Goal: Find specific page/section: Find specific page/section

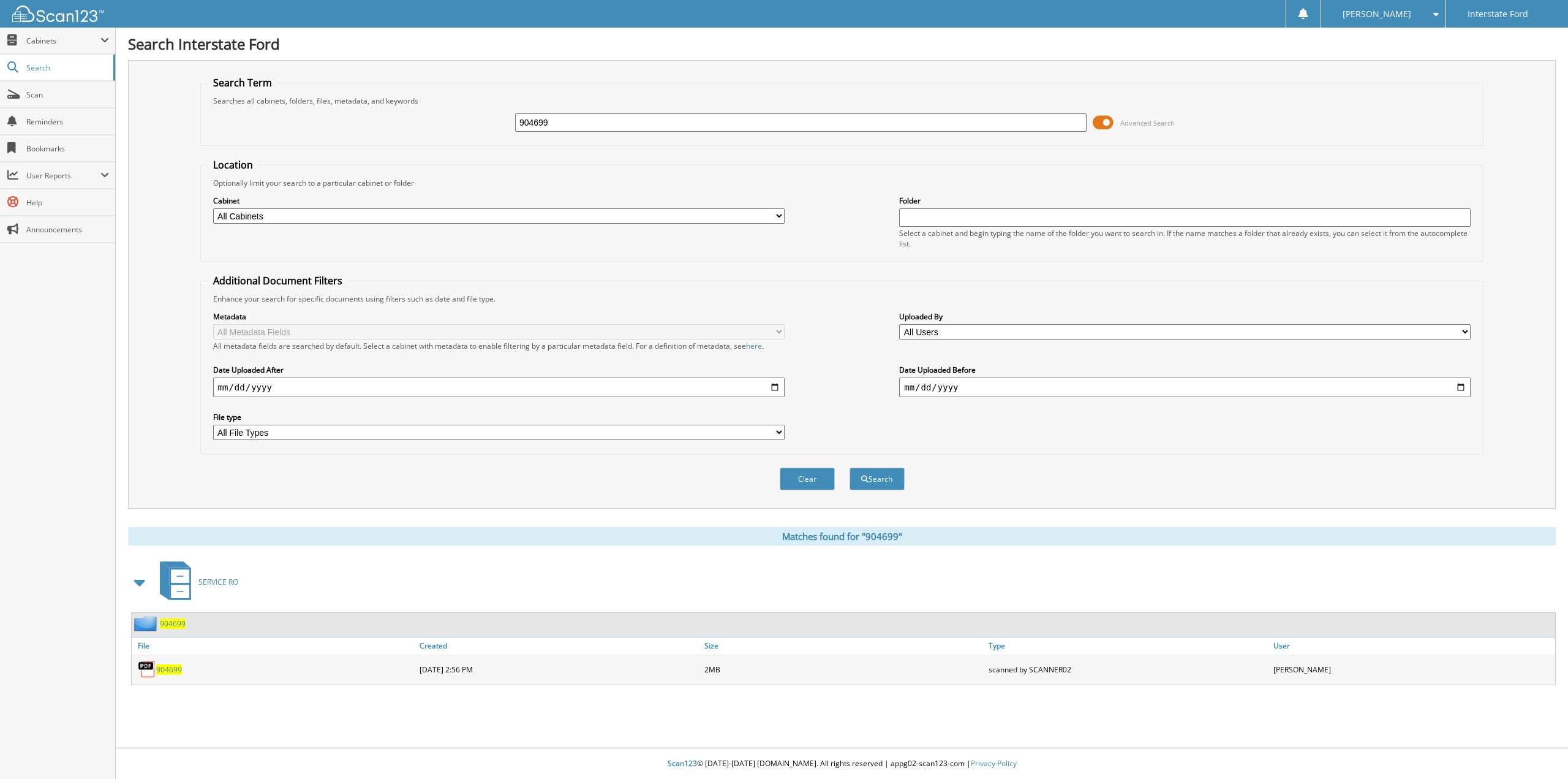
drag, startPoint x: 574, startPoint y: 114, endPoint x: 409, endPoint y: 114, distance: 165.0
click at [409, 114] on div "904699 Advanced Search" at bounding box center [842, 122] width 1271 height 33
type input "970472"
click at [850, 468] on button "Search" at bounding box center [878, 479] width 55 height 23
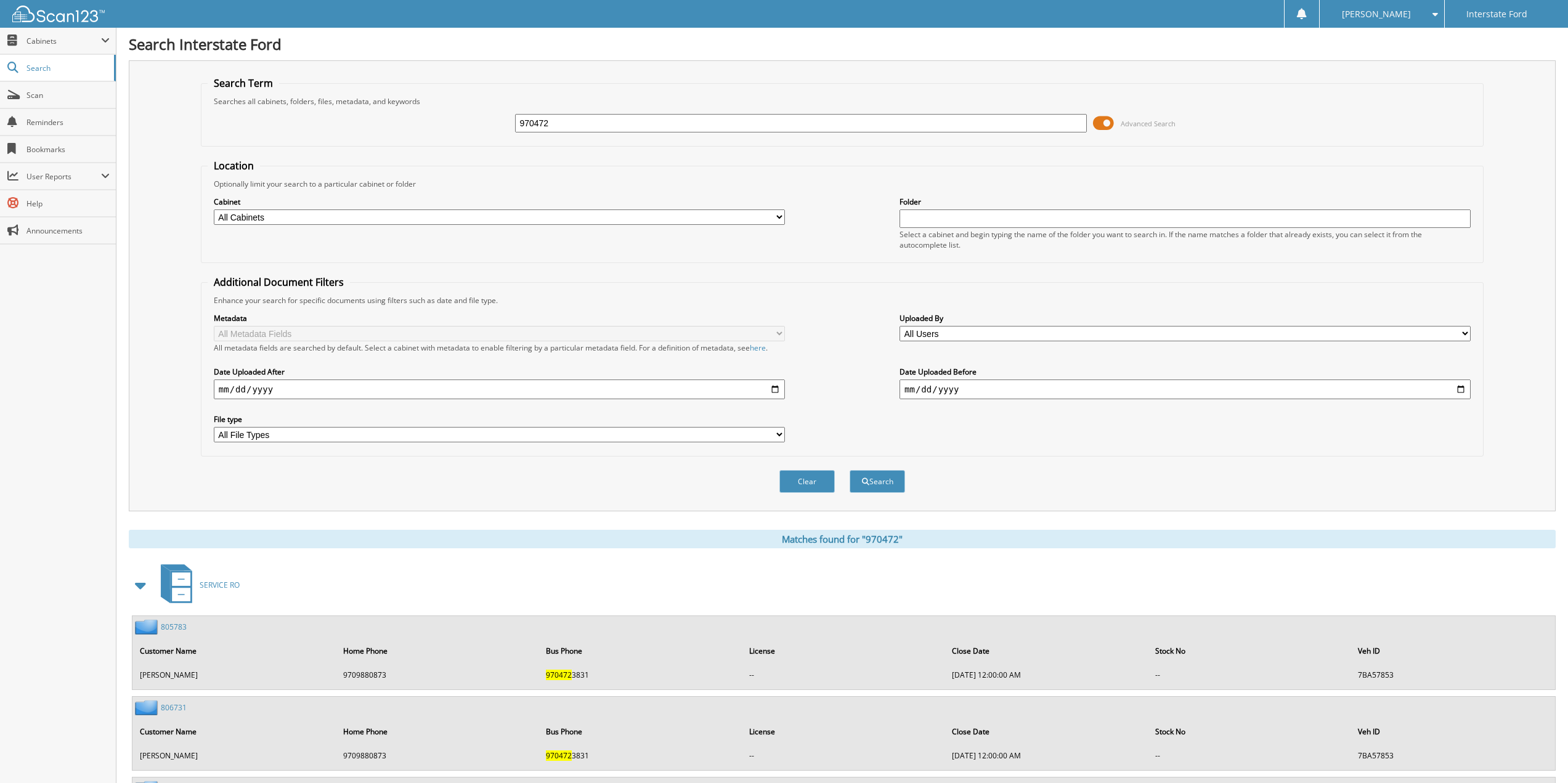
click at [231, 585] on span "SERVICE RO" at bounding box center [220, 584] width 40 height 10
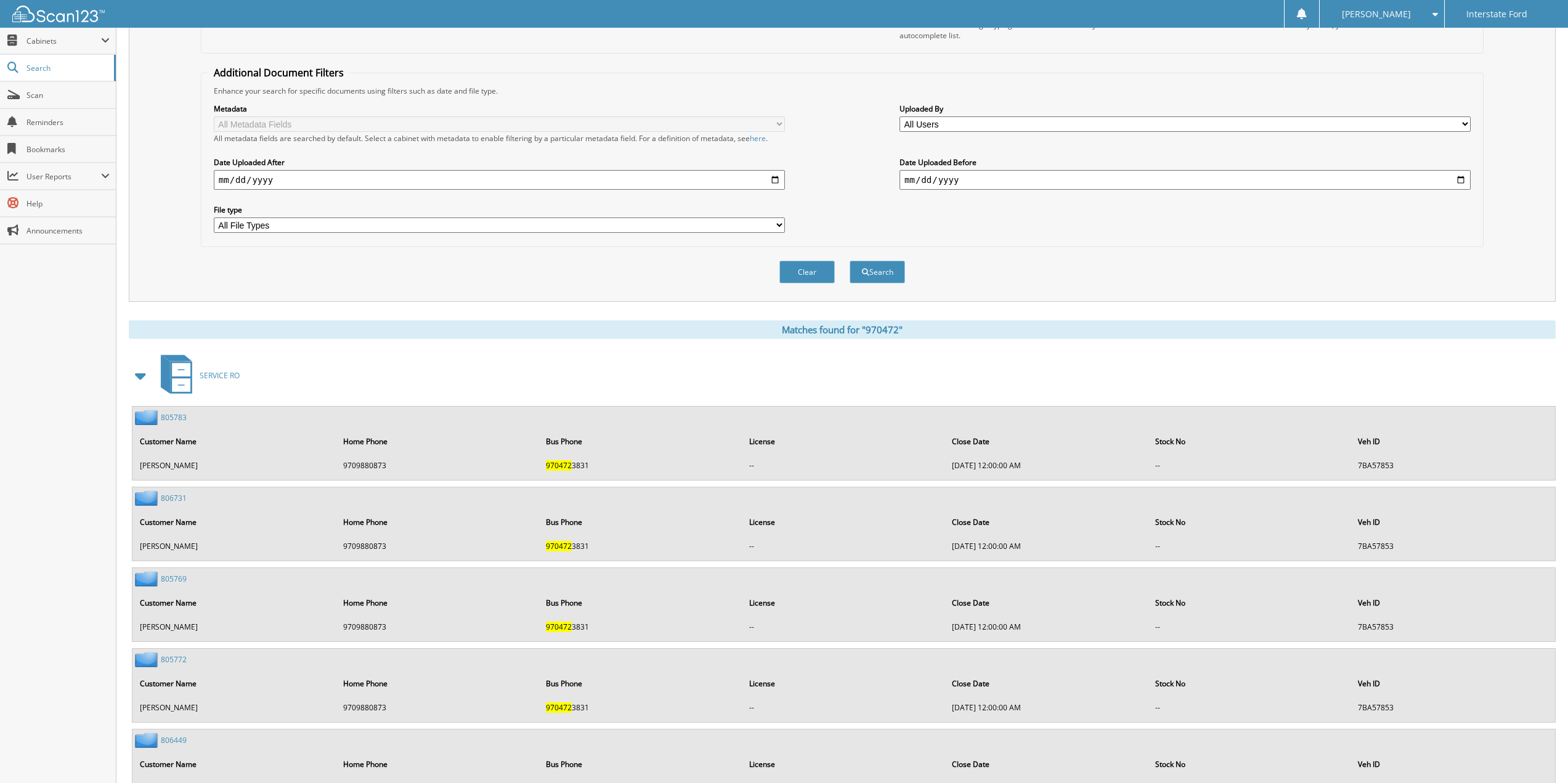
scroll to position [348, 0]
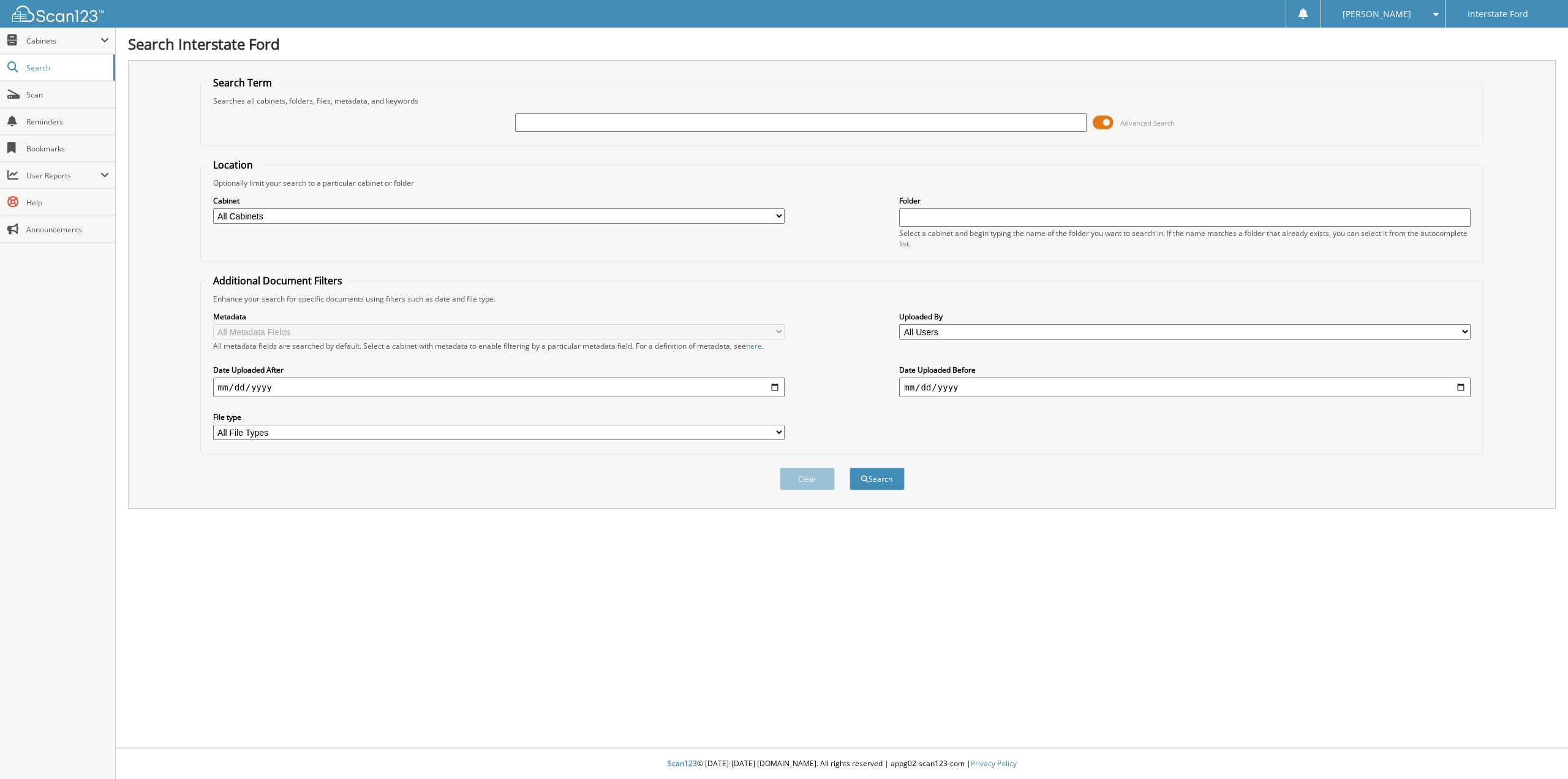
click at [549, 129] on input "text" at bounding box center [801, 122] width 572 height 18
type input "MOORE"
click at [850, 468] on button "Search" at bounding box center [878, 479] width 55 height 23
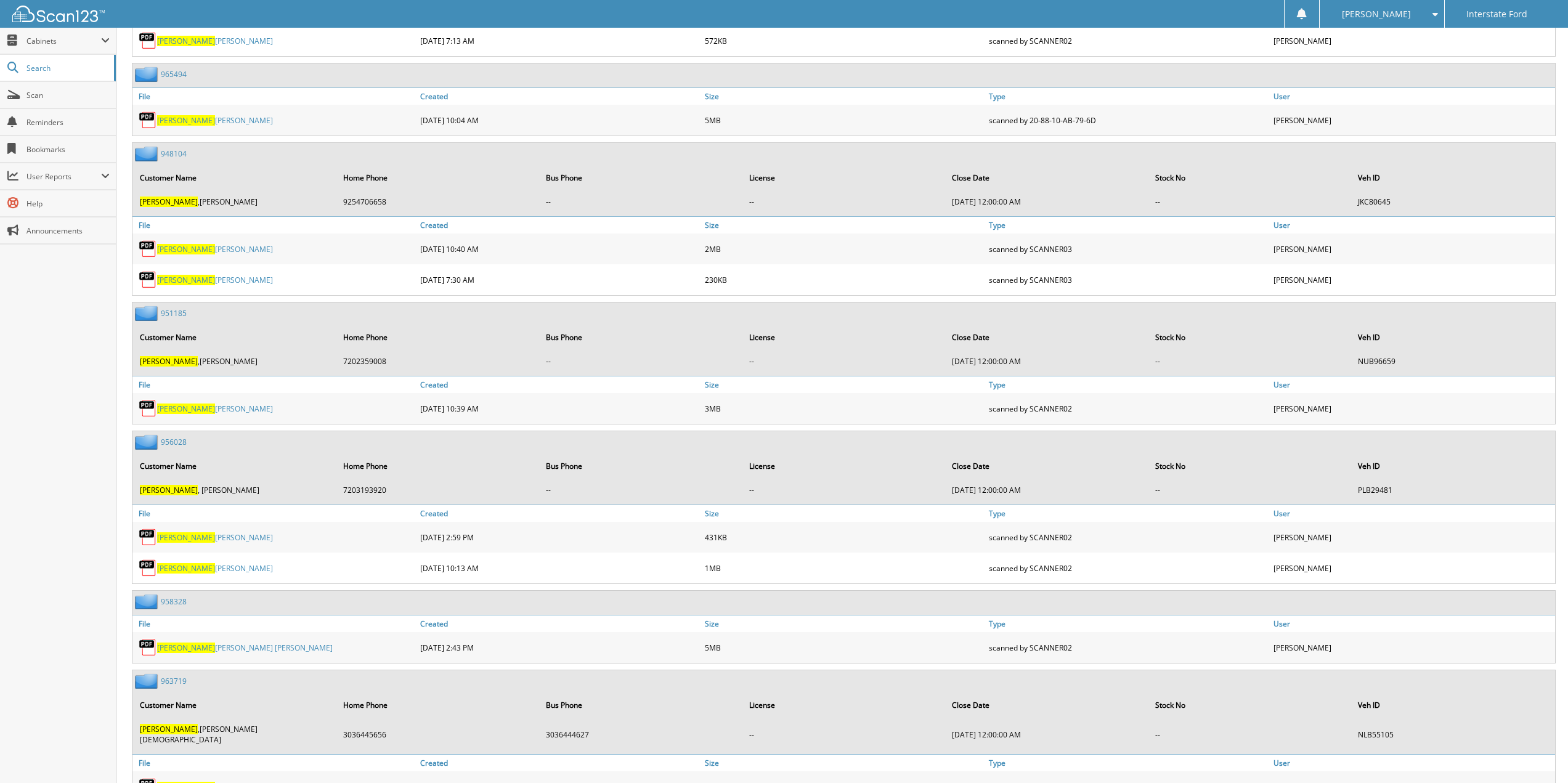
scroll to position [1540, 0]
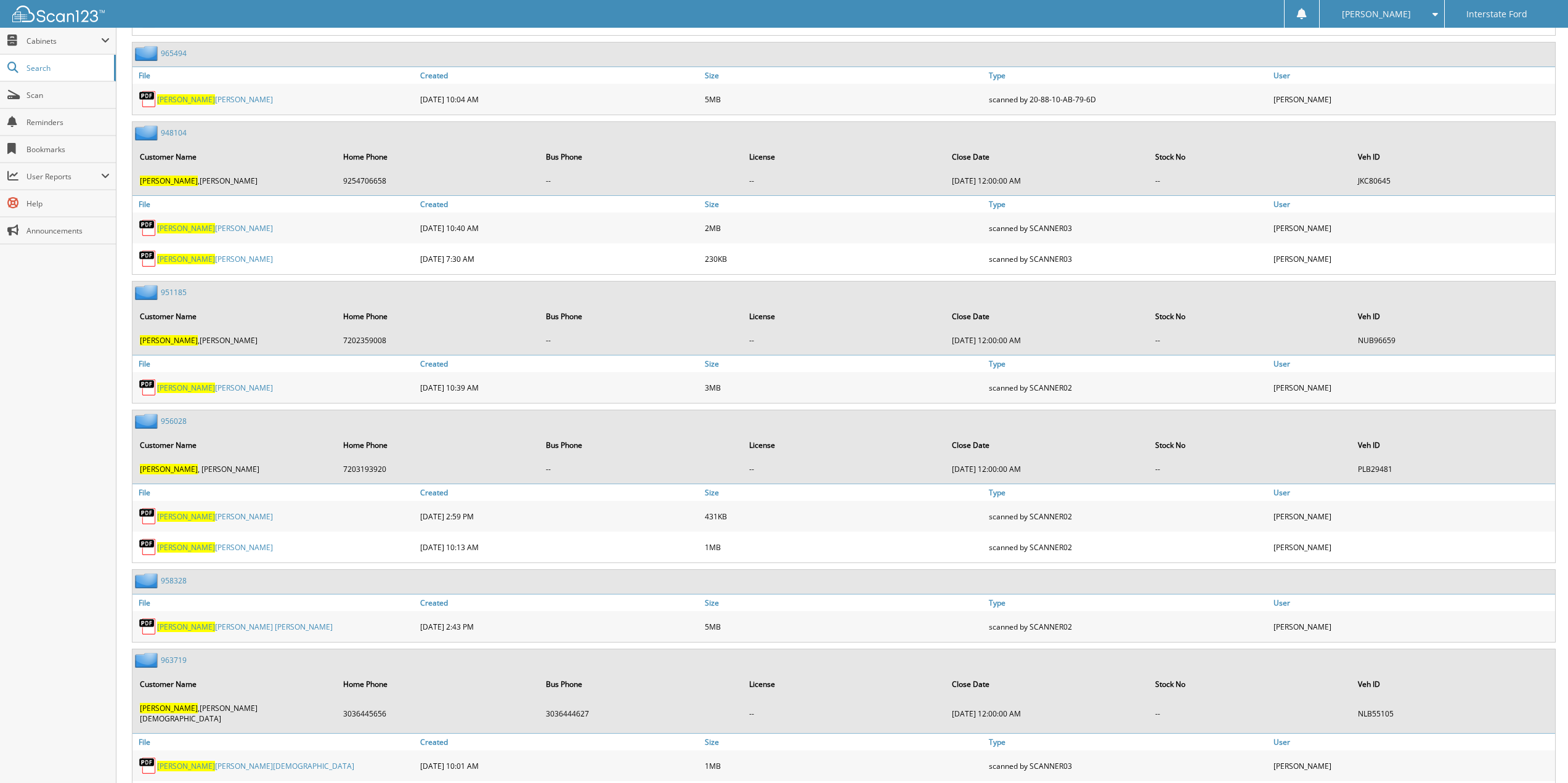
click at [174, 413] on div "956028" at bounding box center [159, 421] width 54 height 16
click at [176, 415] on link "956028" at bounding box center [174, 421] width 26 height 10
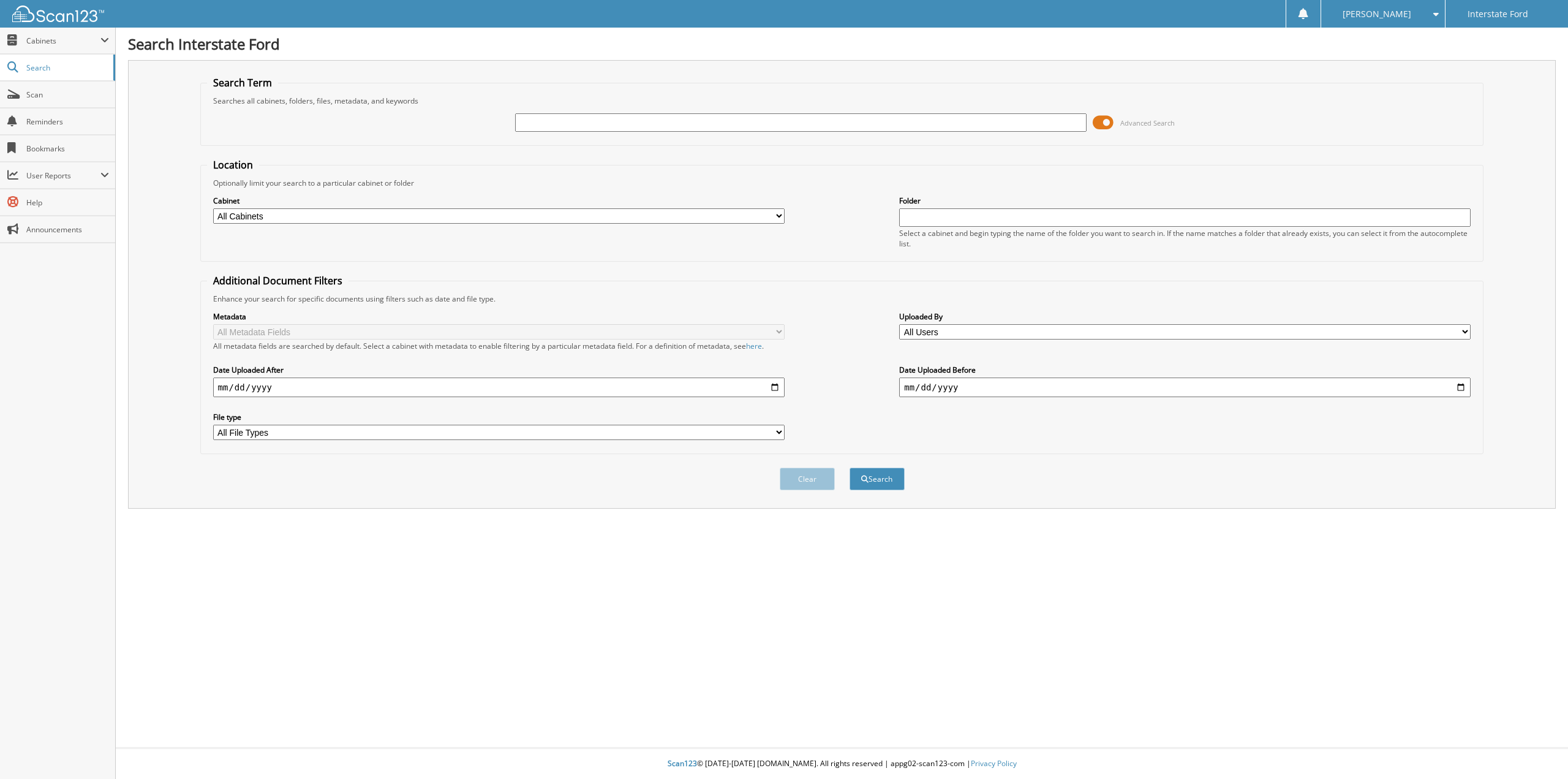
click at [768, 217] on select "All Cabinets CAR DEALS COURTESY DELIVERIES PARTS RENTALS SERVICE RO Needs Filing" at bounding box center [499, 216] width 572 height 16
select select "22603"
click at [213, 208] on select "All Cabinets CAR DEALS COURTESY DELIVERIES PARTS RENTALS SERVICE RO Needs Filing" at bounding box center [499, 216] width 572 height 16
click at [642, 121] on input "text" at bounding box center [801, 122] width 572 height 18
type input "970472"
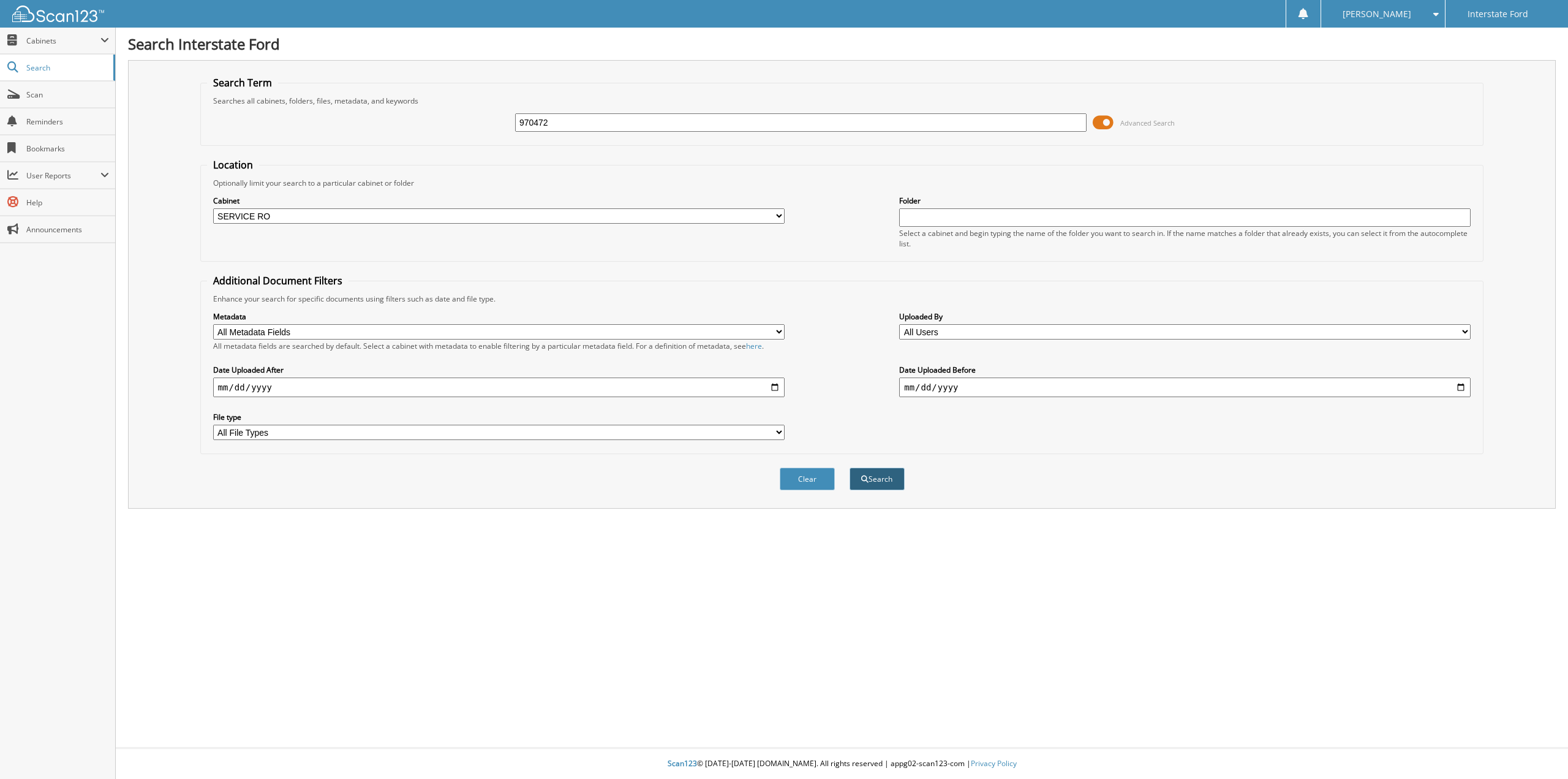
click at [858, 477] on button "Search" at bounding box center [878, 479] width 55 height 23
